Goal: Task Accomplishment & Management: Manage account settings

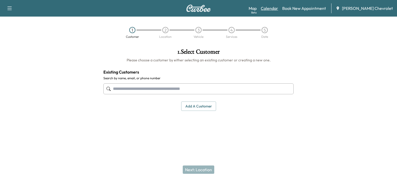
click at [277, 8] on link "Calendar" at bounding box center [269, 8] width 17 height 6
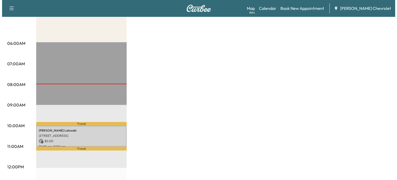
scroll to position [80, 0]
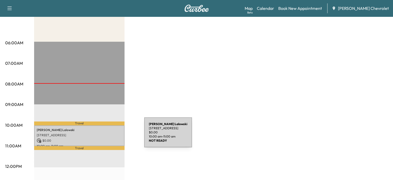
click at [105, 135] on p "[STREET_ADDRESS]" at bounding box center [79, 135] width 85 height 4
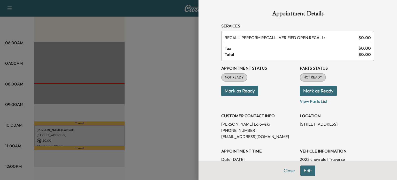
click at [240, 91] on button "Mark as Ready" at bounding box center [239, 91] width 37 height 10
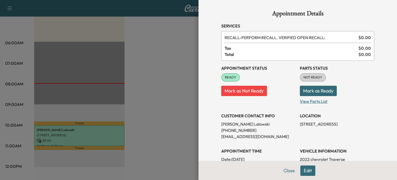
click at [300, 102] on p "View Parts List" at bounding box center [337, 100] width 74 height 8
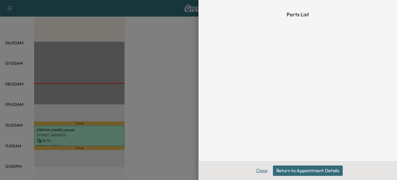
click at [258, 171] on button "Close" at bounding box center [262, 170] width 18 height 10
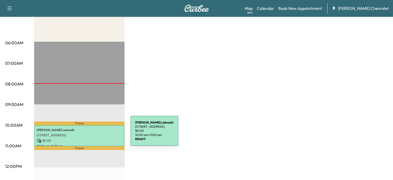
click at [92, 134] on p "[STREET_ADDRESS]" at bounding box center [79, 135] width 85 height 4
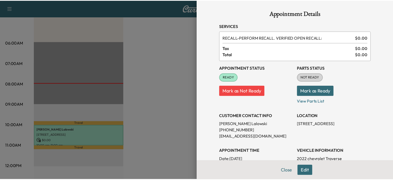
scroll to position [1, 0]
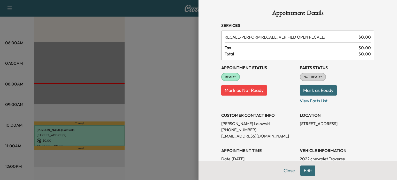
click at [180, 83] on div at bounding box center [198, 90] width 397 height 180
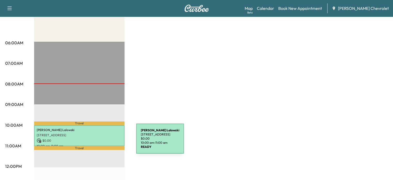
click at [97, 141] on div "[PERSON_NAME] [STREET_ADDRESS] $ 0.00 10:00 am - 11:00 am" at bounding box center [79, 135] width 90 height 21
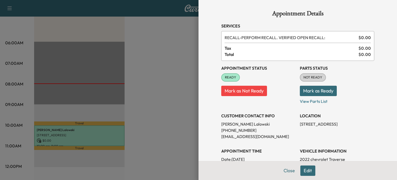
click at [314, 87] on button "Mark as Ready" at bounding box center [318, 91] width 37 height 10
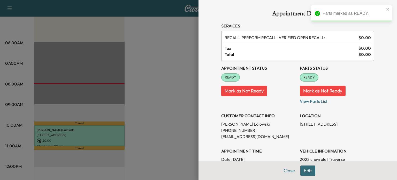
click at [174, 125] on div at bounding box center [198, 90] width 397 height 180
